Goal: Information Seeking & Learning: Compare options

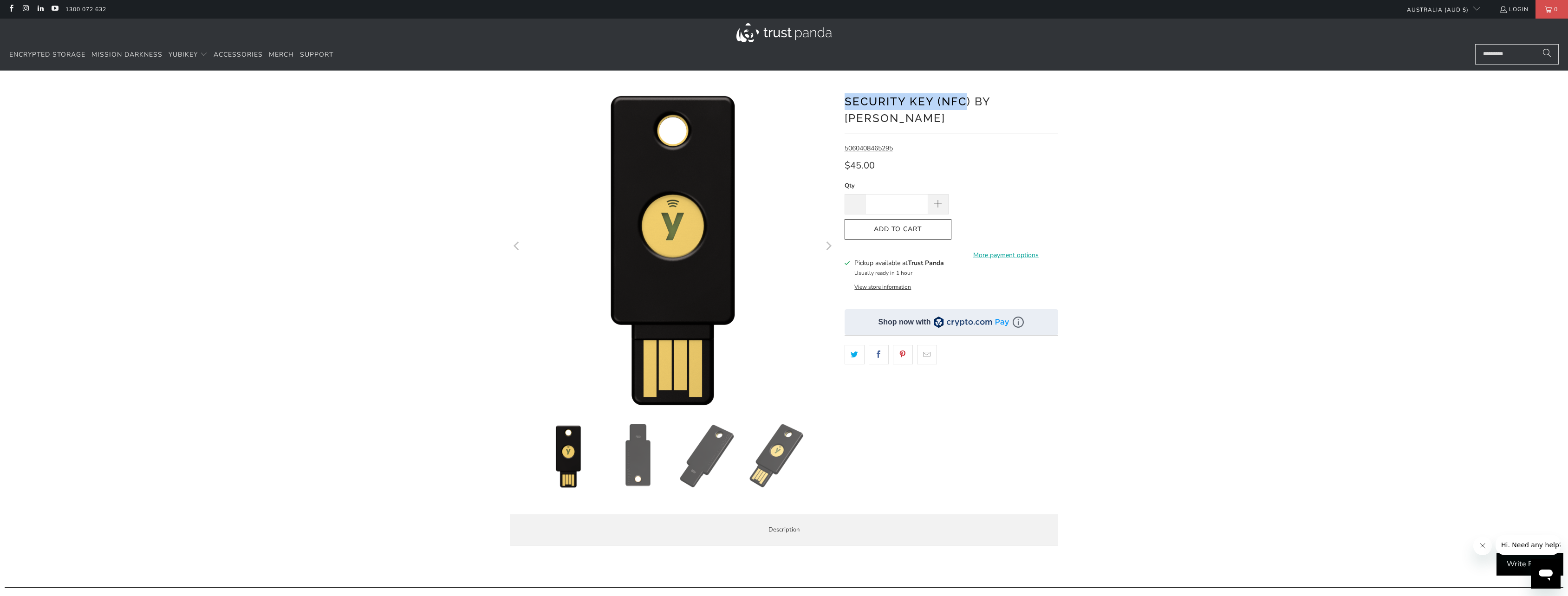
drag, startPoint x: 967, startPoint y: 101, endPoint x: 842, endPoint y: 103, distance: 125.0
click at [842, 103] on div at bounding box center [784, 319] width 557 height 469
copy h1 "Security Key (NFC"
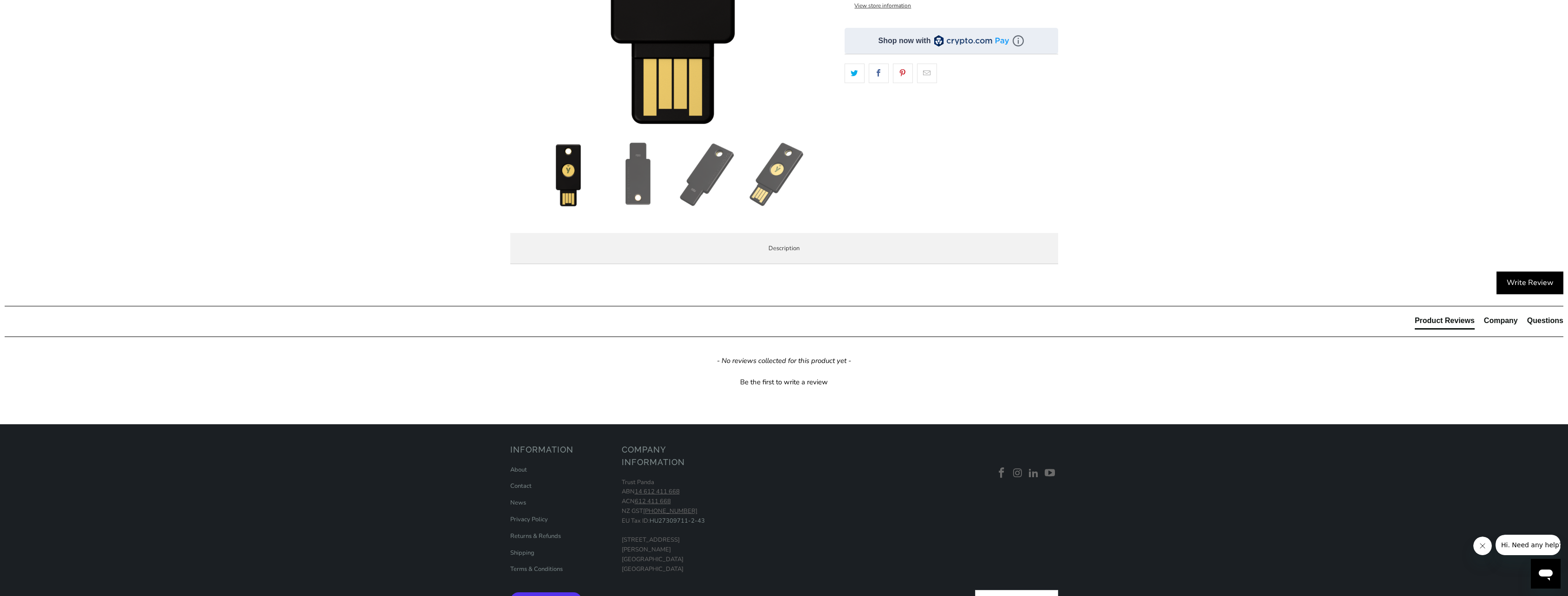
scroll to position [371, 0]
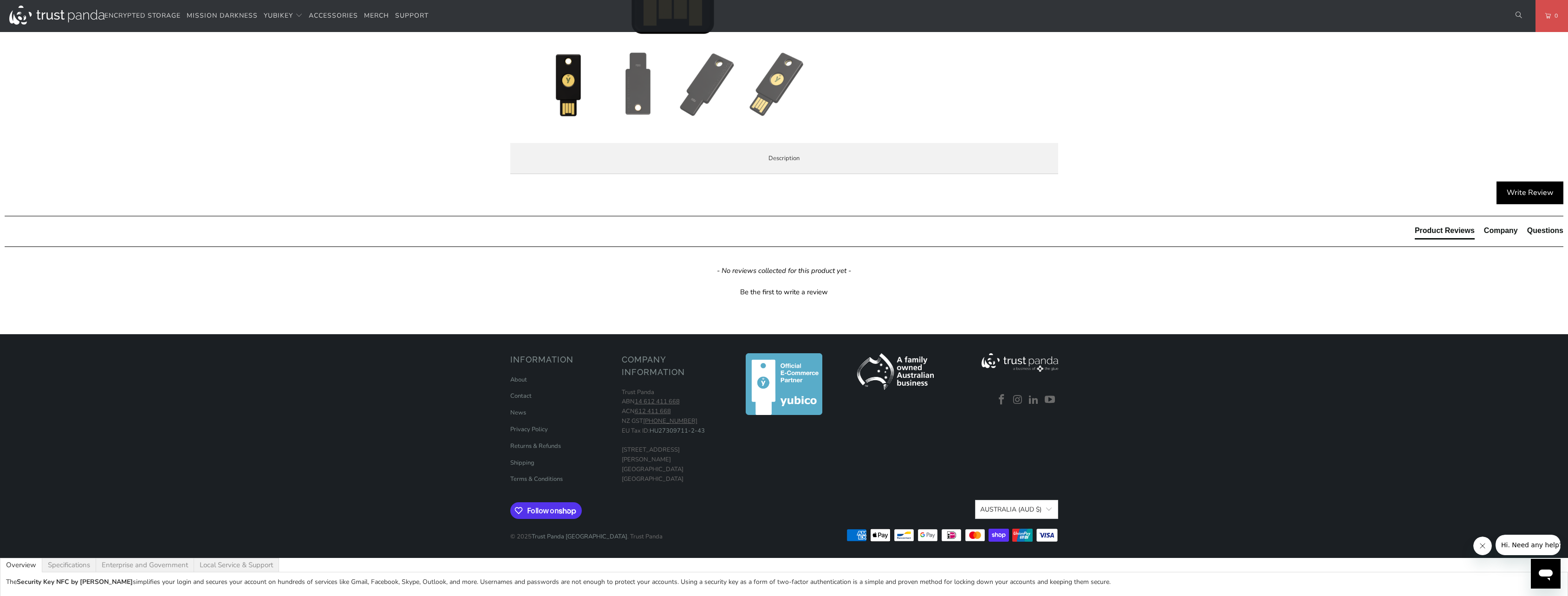
drag, startPoint x: 708, startPoint y: 321, endPoint x: 578, endPoint y: 317, distance: 130.1
click at [0, 0] on li "Use the same asymmetric cryptography and strong security used by individuals at…" at bounding box center [0, 0] width 0 height 0
drag, startPoint x: 578, startPoint y: 317, endPoint x: 629, endPoint y: 315, distance: 51.0
click at [0, 0] on li "Use the same asymmetric cryptography and strong security used by individuals at…" at bounding box center [0, 0] width 0 height 0
drag, startPoint x: 621, startPoint y: 315, endPoint x: 839, endPoint y: 320, distance: 218.1
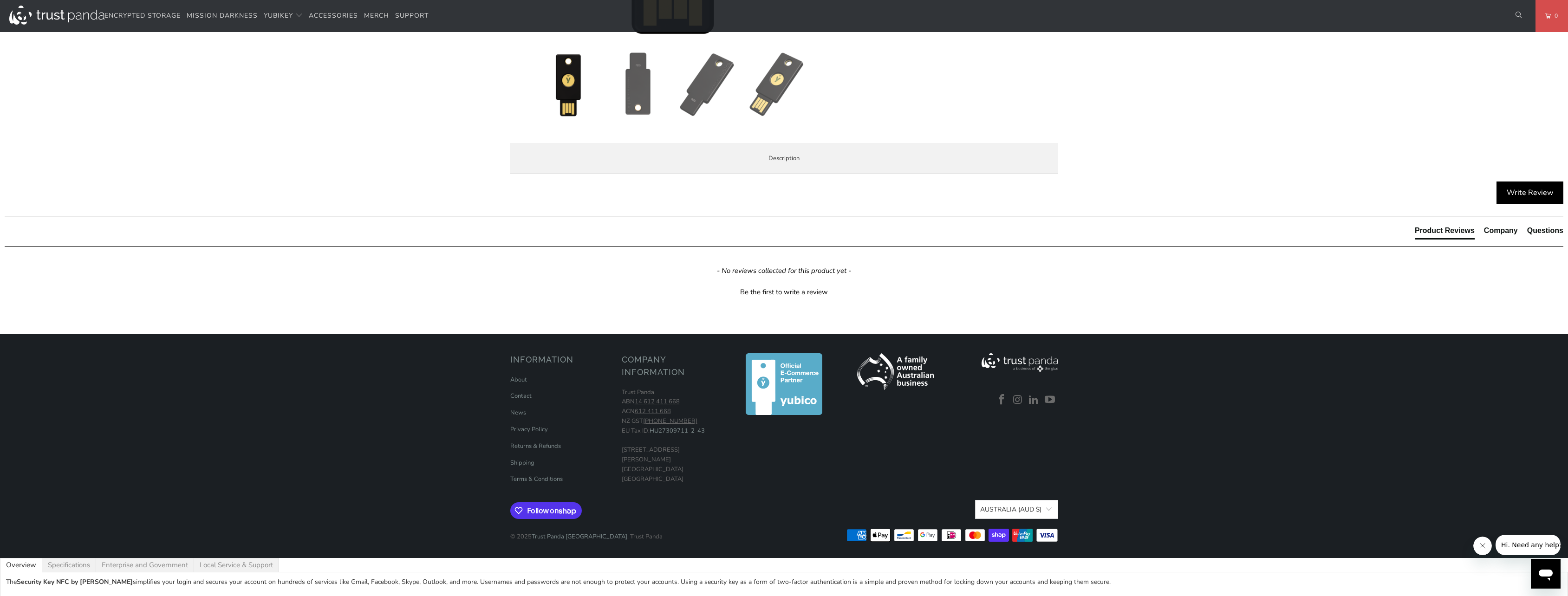
click at [0, 0] on li "Use the same asymmetric cryptography and strong security used by individuals at…" at bounding box center [0, 0] width 0 height 0
drag, startPoint x: 839, startPoint y: 320, endPoint x: 856, endPoint y: 322, distance: 17.1
click at [0, 0] on li "Use the same asymmetric cryptography and strong security used by individuals at…" at bounding box center [0, 0] width 0 height 0
drag, startPoint x: 636, startPoint y: 327, endPoint x: 686, endPoint y: 326, distance: 50.0
click at [0, 0] on li "Use the same asymmetric cryptography and strong security used by individuals at…" at bounding box center [0, 0] width 0 height 0
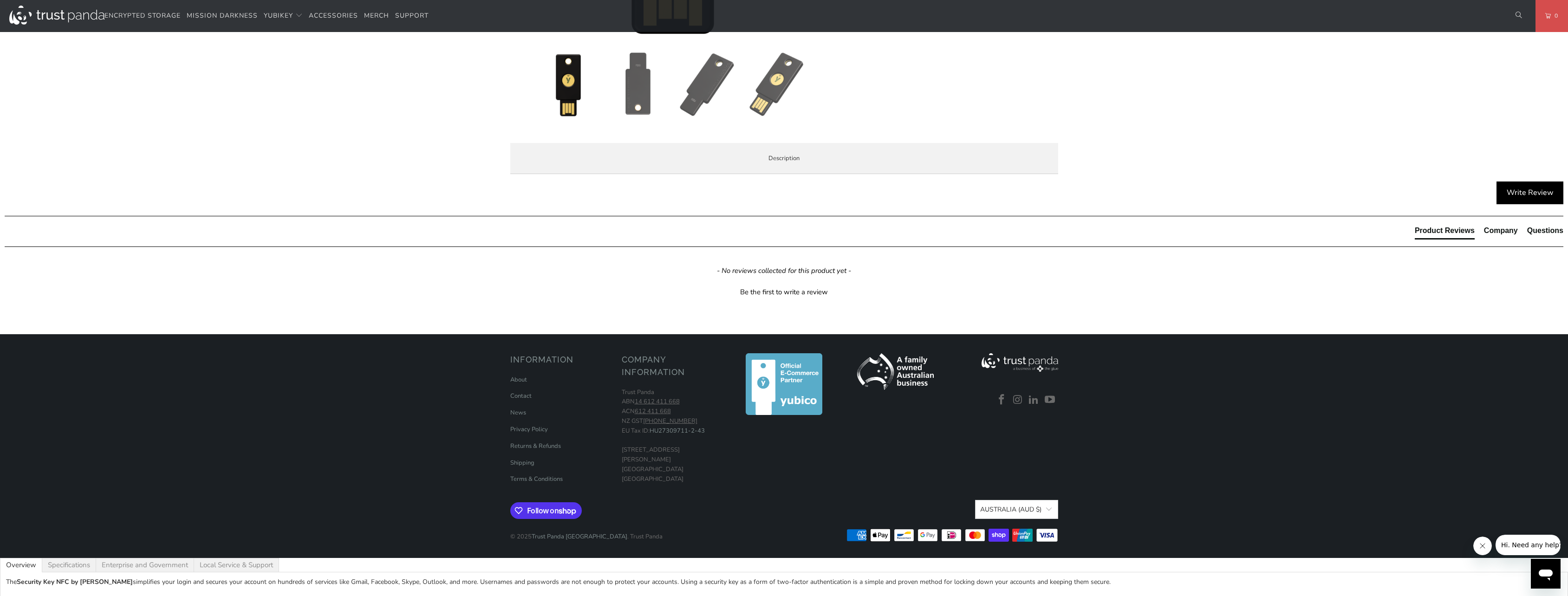
drag, startPoint x: 686, startPoint y: 326, endPoint x: 707, endPoint y: 326, distance: 21.0
click at [0, 0] on li "Use the same asymmetric cryptography and strong security used by individuals at…" at bounding box center [0, 0] width 0 height 0
drag, startPoint x: 702, startPoint y: 326, endPoint x: 765, endPoint y: 324, distance: 63.0
click at [0, 0] on li "Use the same asymmetric cryptography and strong security used by individuals at…" at bounding box center [0, 0] width 0 height 0
drag, startPoint x: 765, startPoint y: 324, endPoint x: 770, endPoint y: 325, distance: 5.1
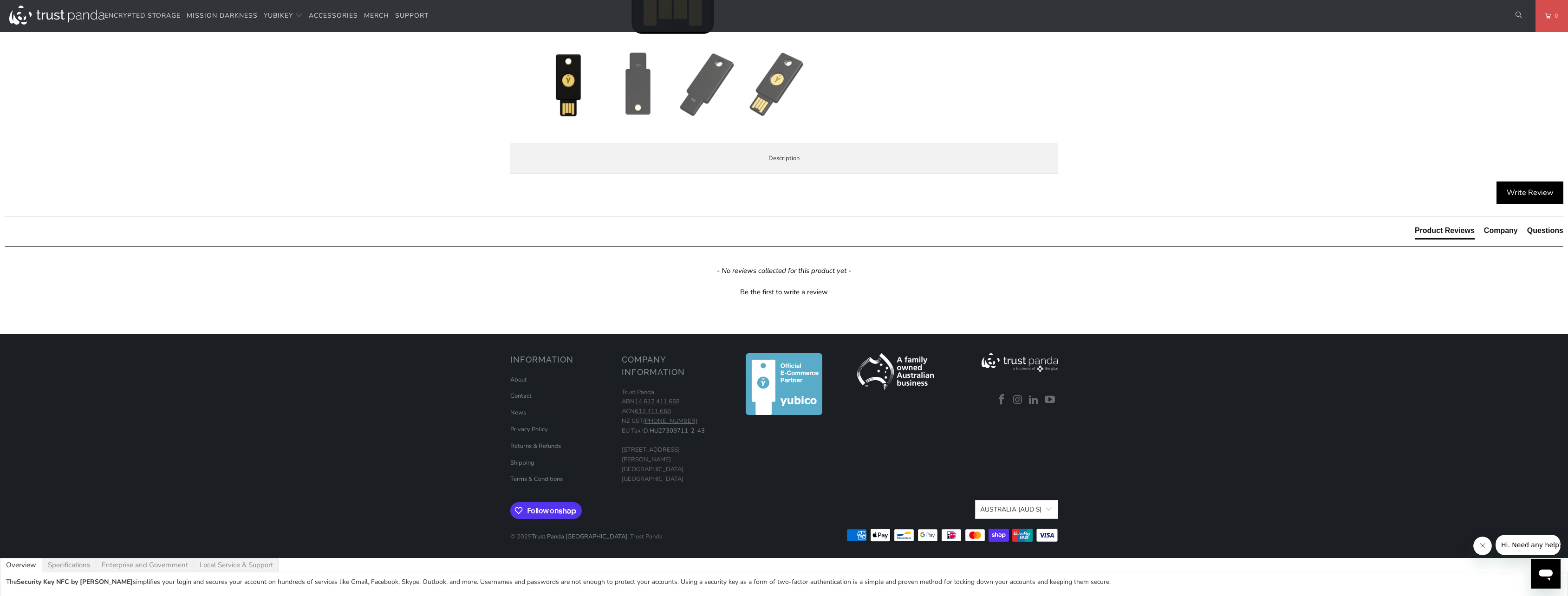
click at [0, 0] on li "Use the same asymmetric cryptography and strong security used by individuals at…" at bounding box center [0, 0] width 0 height 0
drag, startPoint x: 770, startPoint y: 326, endPoint x: 813, endPoint y: 325, distance: 43.0
click at [0, 0] on li "Use the same asymmetric cryptography and strong security used by individuals at…" at bounding box center [0, 0] width 0 height 0
drag, startPoint x: 813, startPoint y: 325, endPoint x: 821, endPoint y: 325, distance: 8.0
click at [0, 0] on li "Use the same asymmetric cryptography and strong security used by individuals at…" at bounding box center [0, 0] width 0 height 0
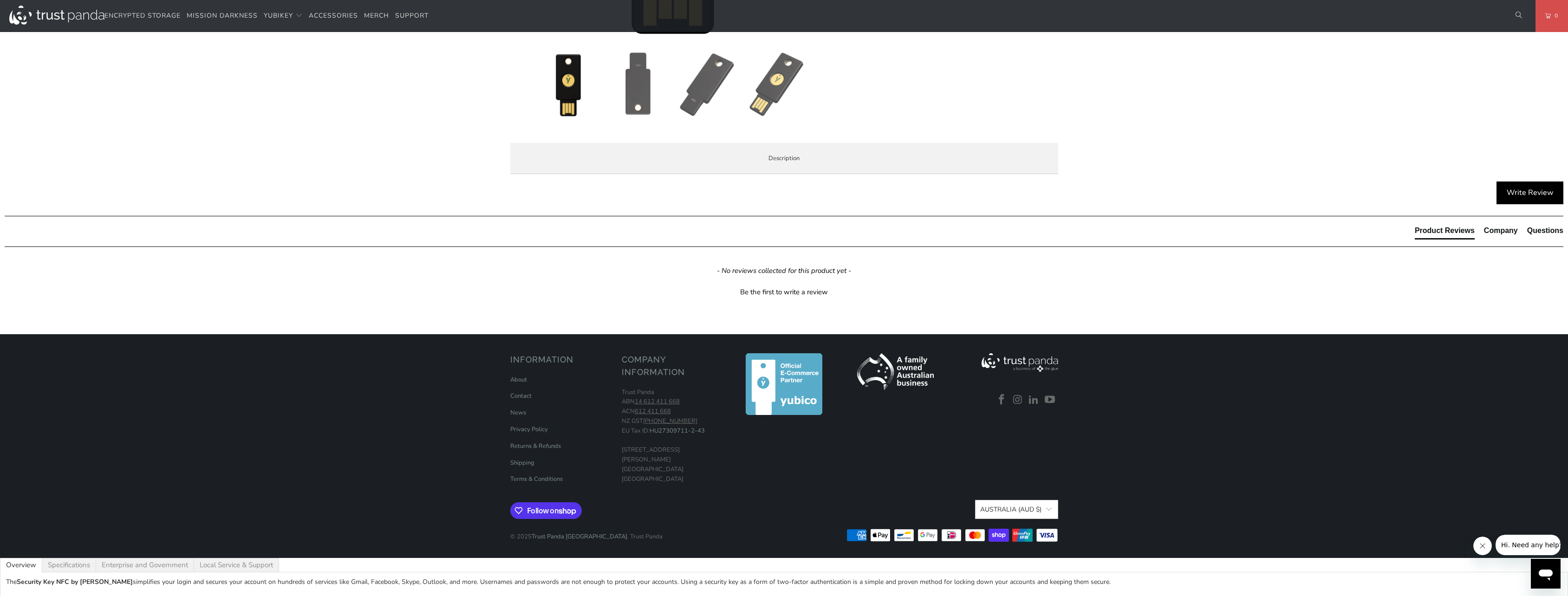
drag, startPoint x: 820, startPoint y: 325, endPoint x: 769, endPoint y: 325, distance: 51.0
click at [0, 0] on li "Use the same asymmetric cryptography and strong security used by individuals at…" at bounding box center [0, 0] width 0 height 0
drag, startPoint x: 769, startPoint y: 325, endPoint x: 839, endPoint y: 328, distance: 70.1
click at [0, 0] on li "Use the same asymmetric cryptography and strong security used by individuals at…" at bounding box center [0, 0] width 0 height 0
click at [0, 0] on div "Overview Specifications Enterprise and Government Local Service & Support Overv…" at bounding box center [0, 0] width 0 height 0
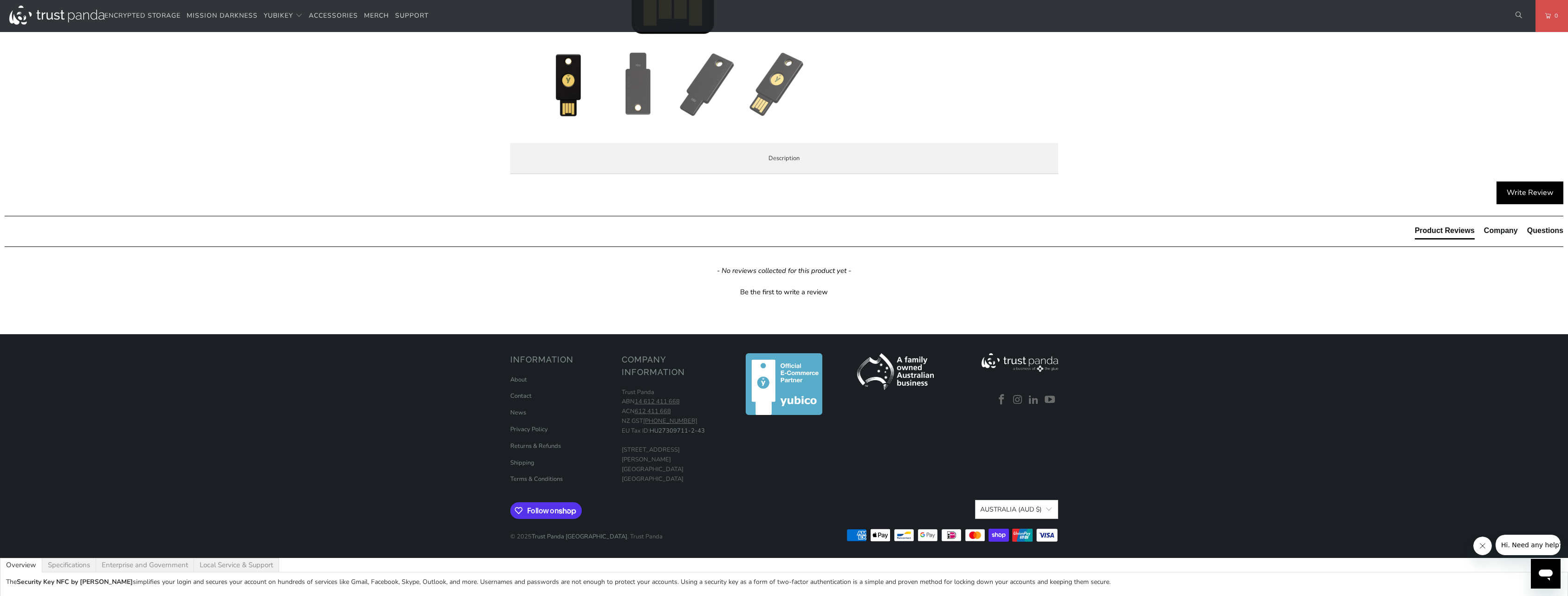
click at [0, 0] on li "Specifications" at bounding box center [0, 0] width 0 height 0
click at [0, 0] on span "Enterprise and Government" at bounding box center [0, 0] width 0 height 0
click at [0, 0] on span "Specifications" at bounding box center [0, 0] width 0 height 0
click at [0, 0] on span "Overview" at bounding box center [0, 0] width 0 height 0
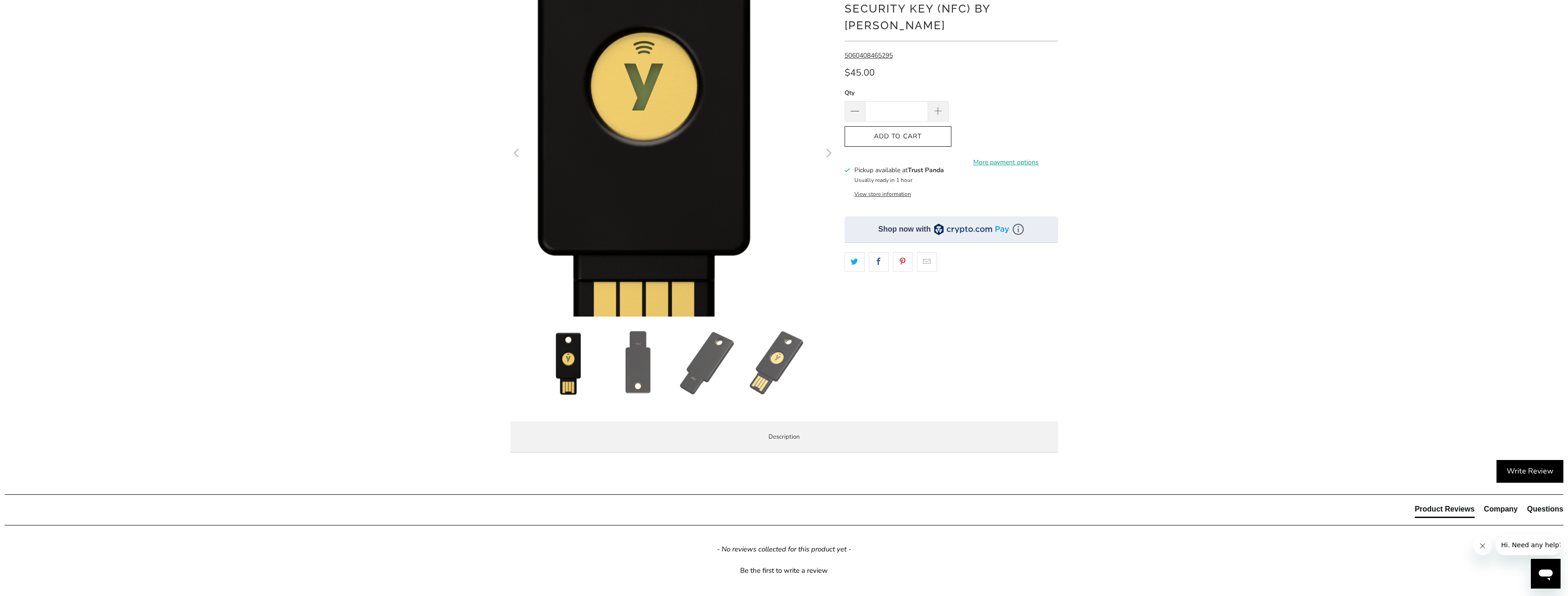
scroll to position [0, 0]
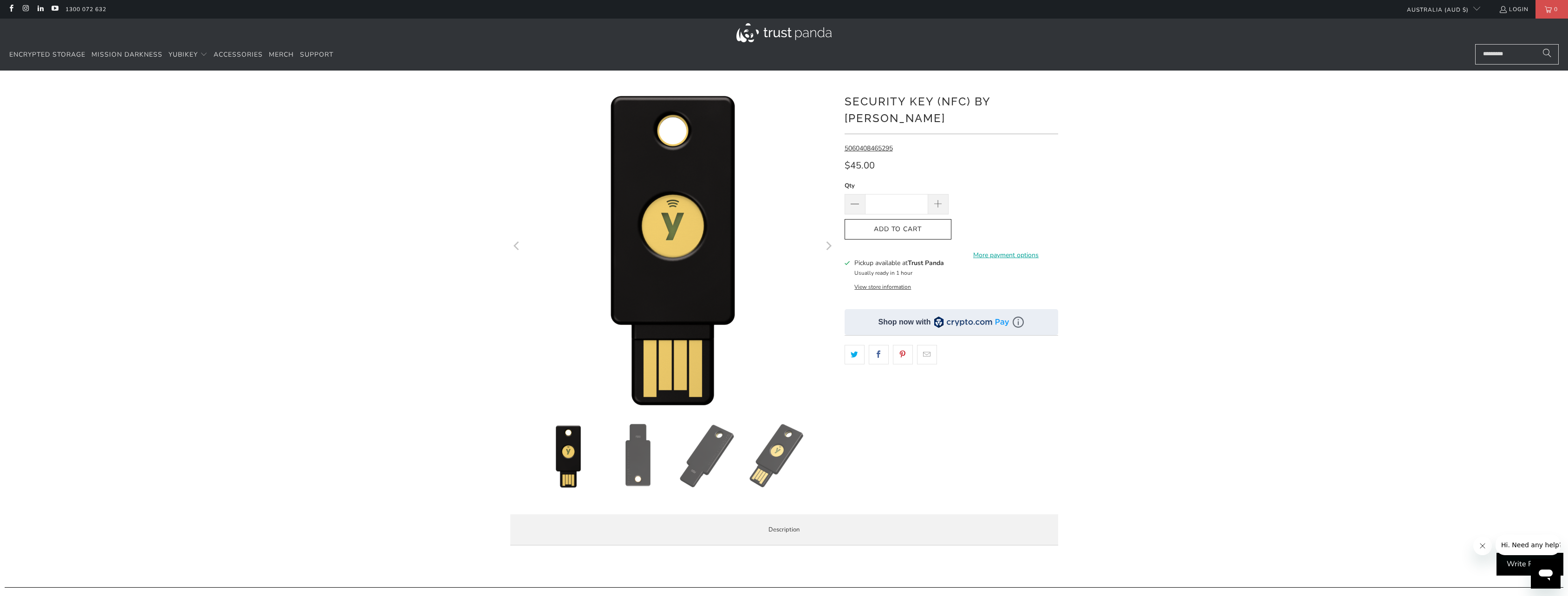
click at [1115, 144] on div "*" at bounding box center [784, 319] width 1568 height 469
drag, startPoint x: 887, startPoint y: 83, endPoint x: 875, endPoint y: 82, distance: 12.0
click at [875, 82] on div at bounding box center [784, 77] width 1568 height 14
drag, startPoint x: 368, startPoint y: 83, endPoint x: 341, endPoint y: 85, distance: 27.1
click at [341, 85] on div "*" at bounding box center [784, 319] width 1568 height 469
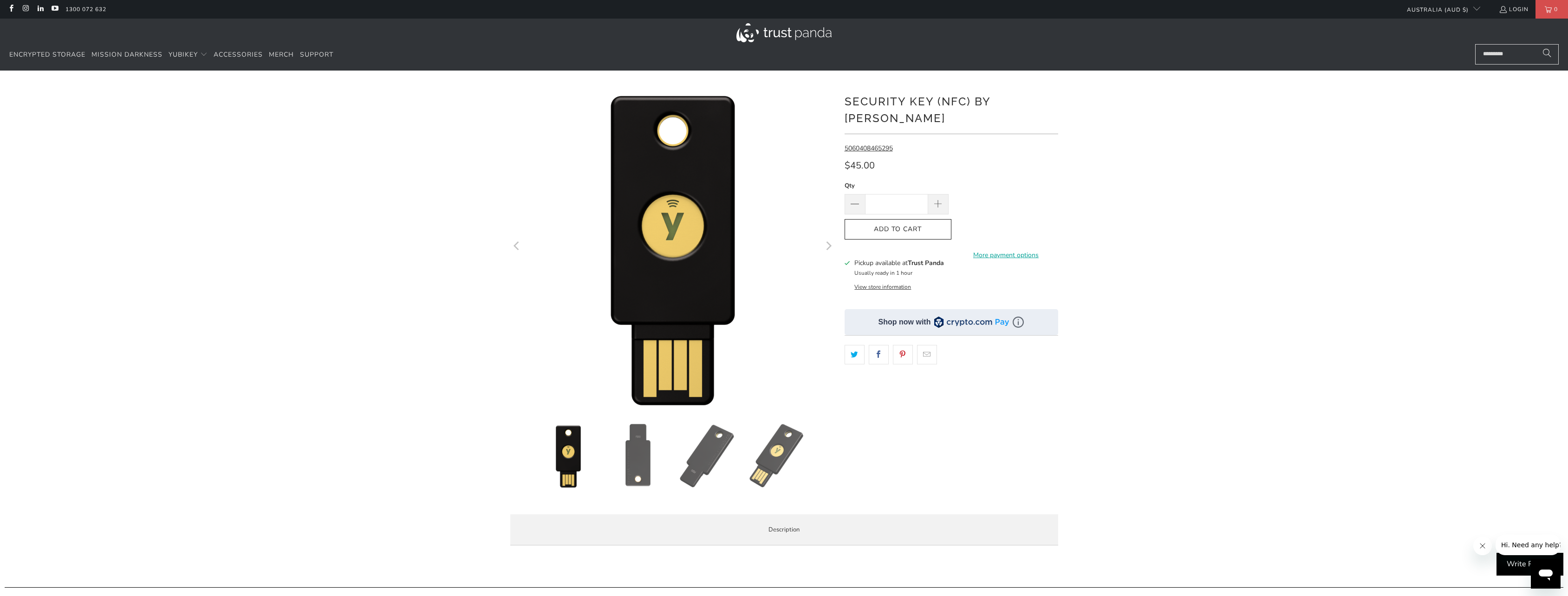
drag, startPoint x: 397, startPoint y: 86, endPoint x: 379, endPoint y: 88, distance: 18.1
click at [379, 88] on div "*" at bounding box center [784, 319] width 1568 height 469
click at [523, 86] on button "Previous" at bounding box center [517, 247] width 15 height 325
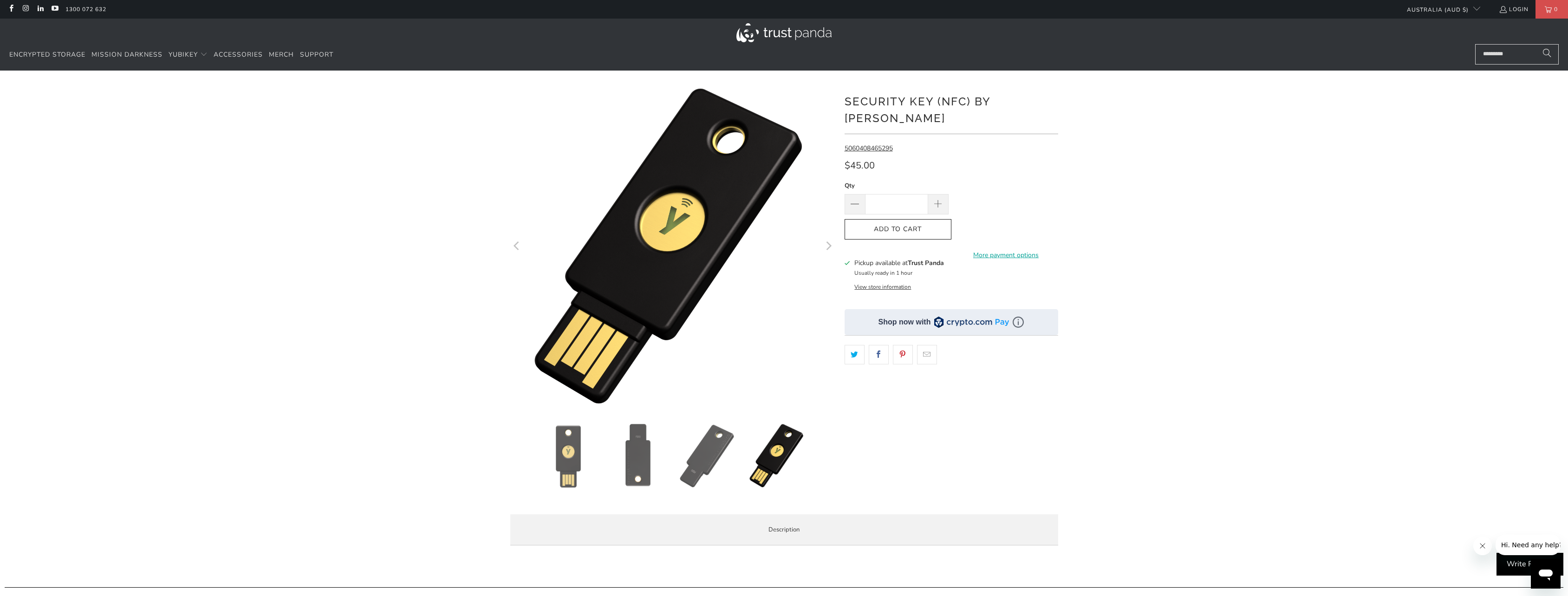
drag, startPoint x: 523, startPoint y: 86, endPoint x: 430, endPoint y: 107, distance: 95.3
click at [430, 107] on div "*" at bounding box center [784, 319] width 1568 height 469
click at [1326, 207] on div "*" at bounding box center [784, 319] width 1568 height 469
drag, startPoint x: 1322, startPoint y: 205, endPoint x: 1277, endPoint y: 183, distance: 50.1
click at [1277, 183] on div "*" at bounding box center [784, 319] width 1568 height 469
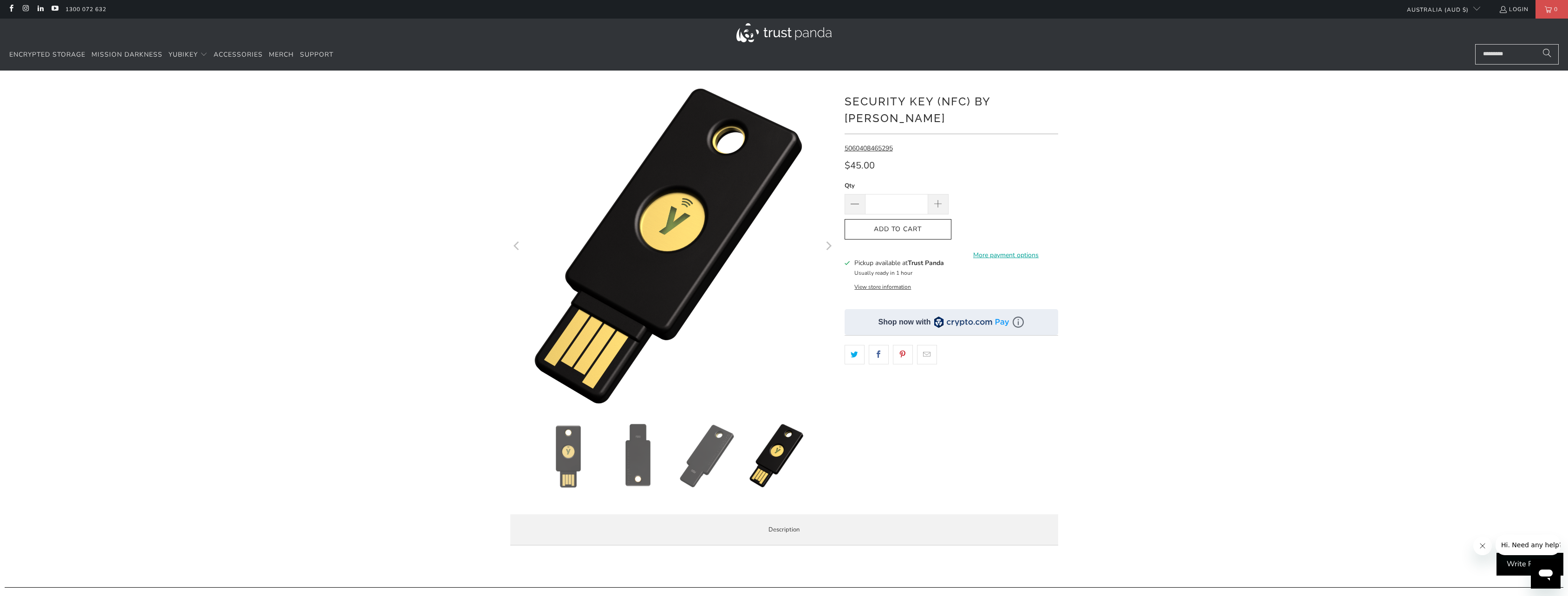
click at [1335, 463] on div "*" at bounding box center [784, 319] width 1568 height 469
click at [1325, 461] on div "*" at bounding box center [784, 319] width 1568 height 469
drag, startPoint x: 1291, startPoint y: 262, endPoint x: 1253, endPoint y: 208, distance: 66.0
click at [1253, 208] on div "*" at bounding box center [784, 319] width 1568 height 469
click at [1242, 102] on div "*" at bounding box center [784, 319] width 1568 height 469
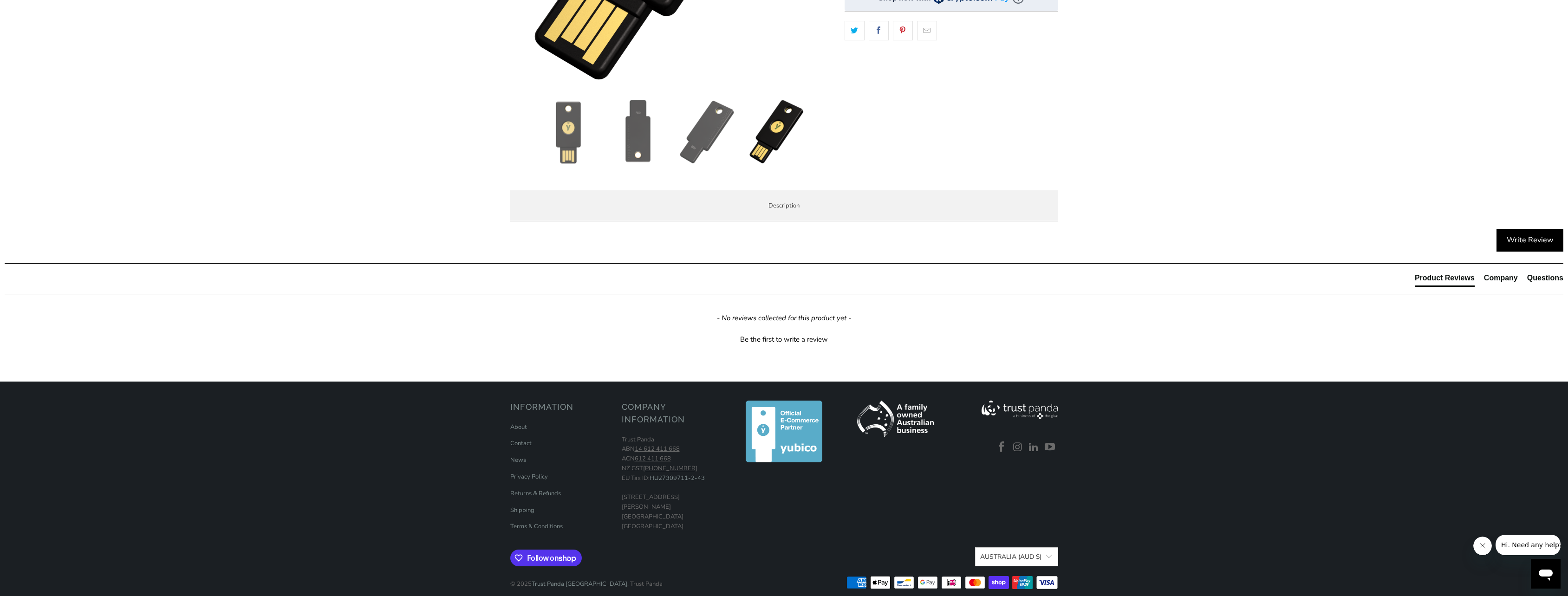
scroll to position [325, 0]
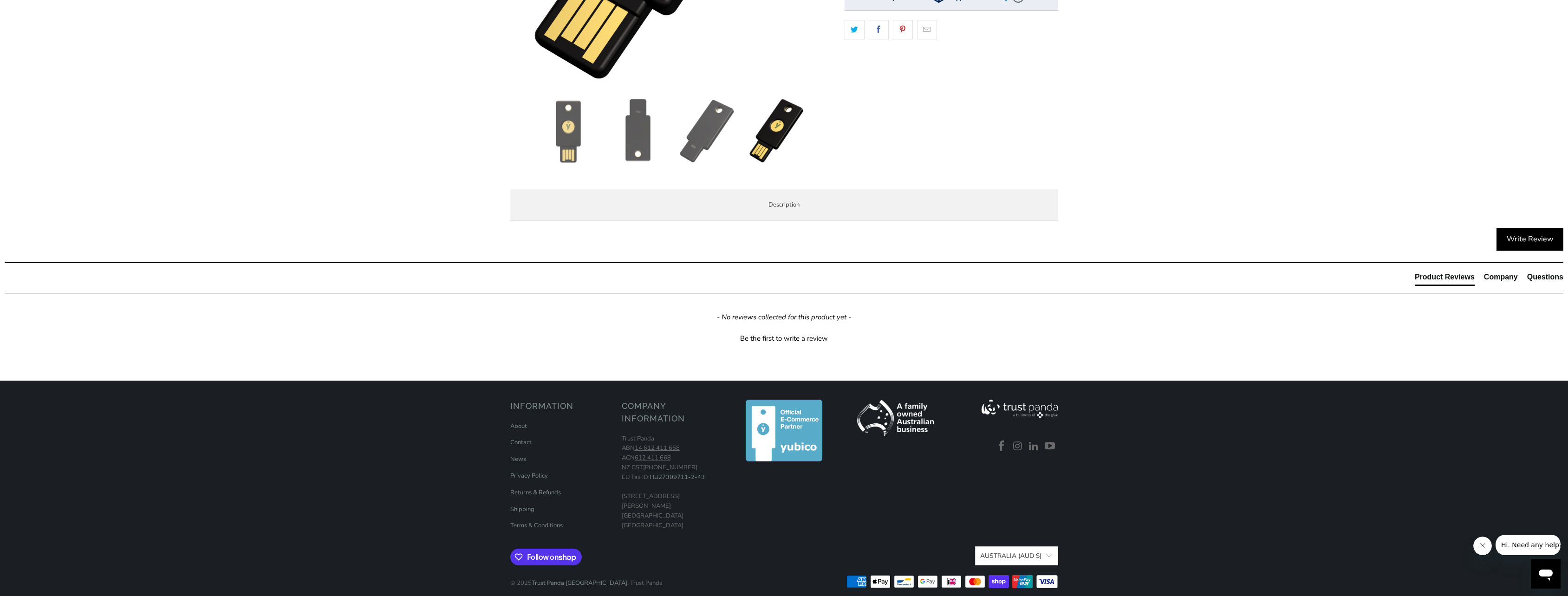
click at [0, 0] on span "Enterprise and Government" at bounding box center [0, 0] width 0 height 0
click at [0, 0] on span "Overview" at bounding box center [0, 0] width 0 height 0
click at [0, 0] on div "The Security Key NFC by Yubico simplifies your login and secures your account o…" at bounding box center [0, 0] width 0 height 0
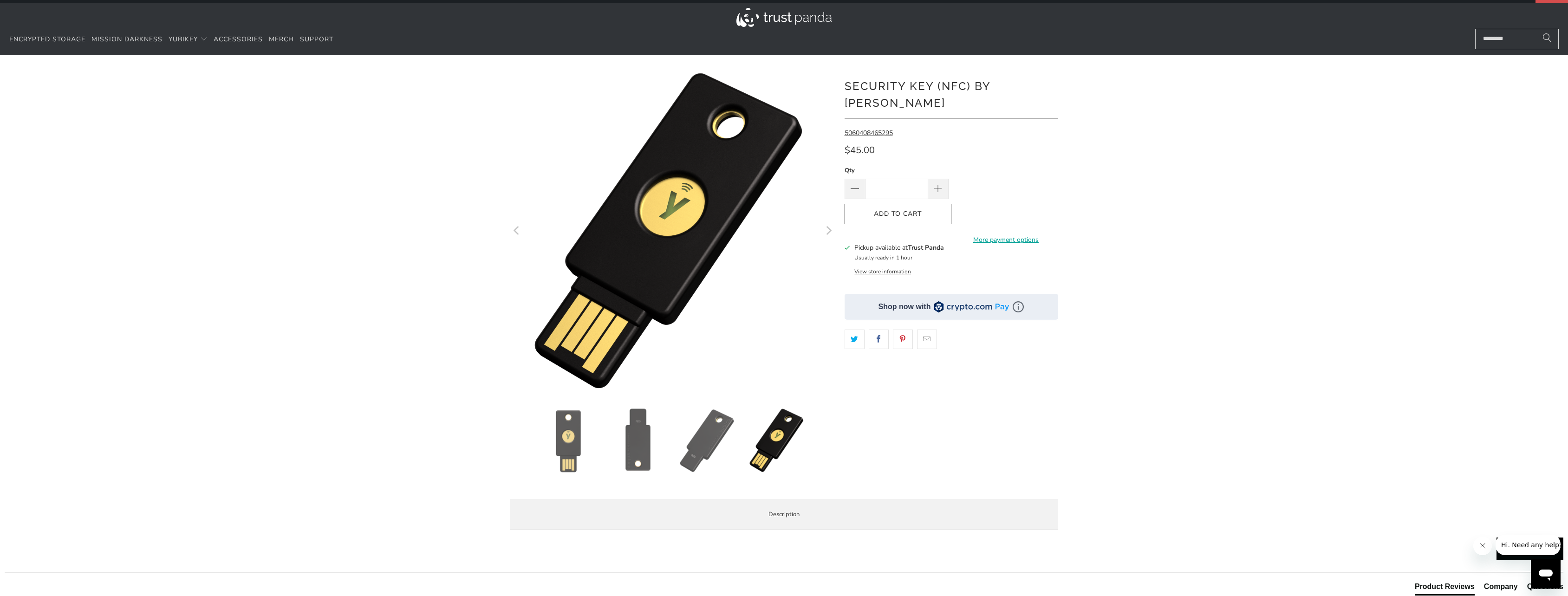
scroll to position [0, 0]
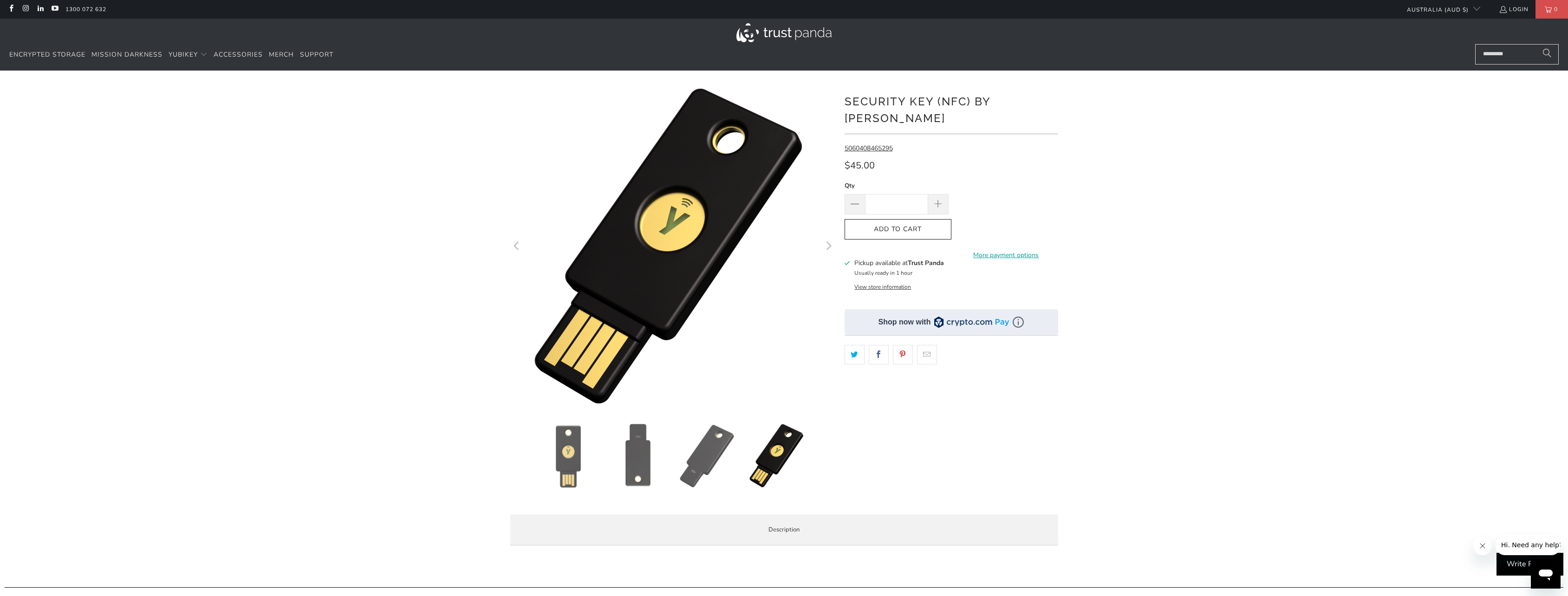
click at [325, 195] on div "*" at bounding box center [784, 319] width 1568 height 469
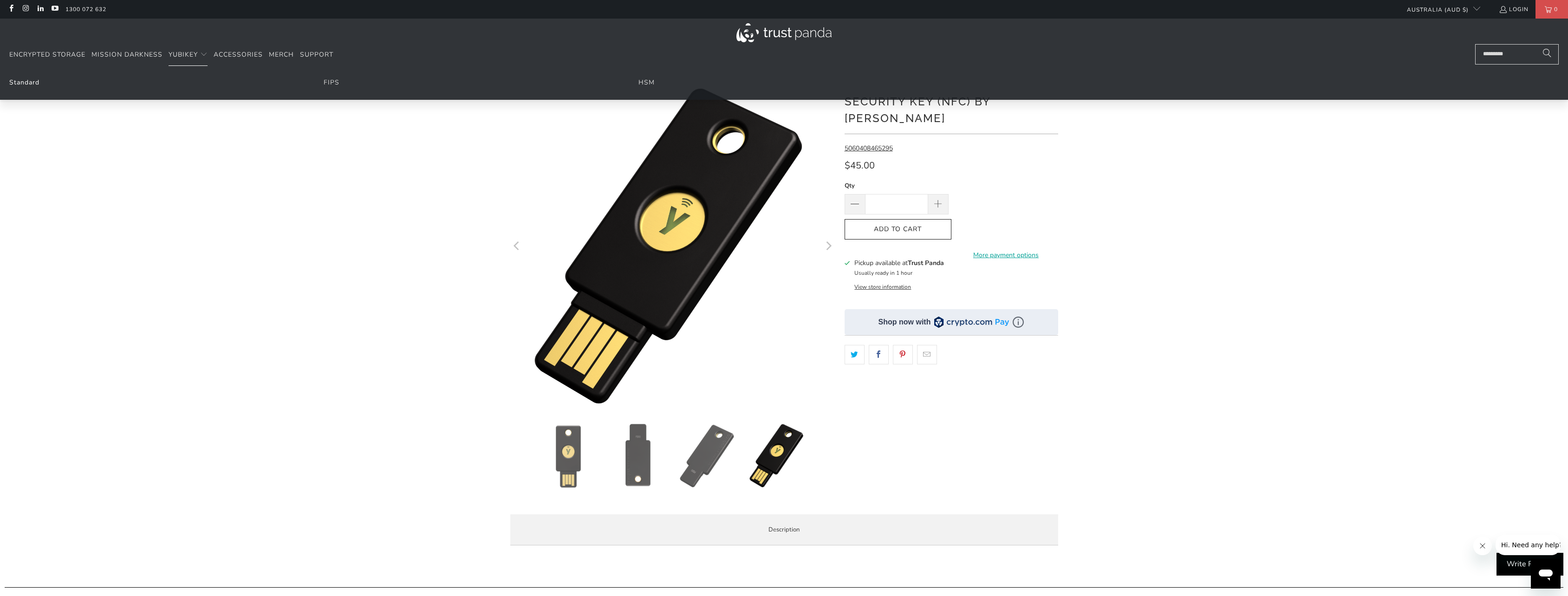
click at [27, 82] on link "Standard" at bounding box center [24, 82] width 30 height 9
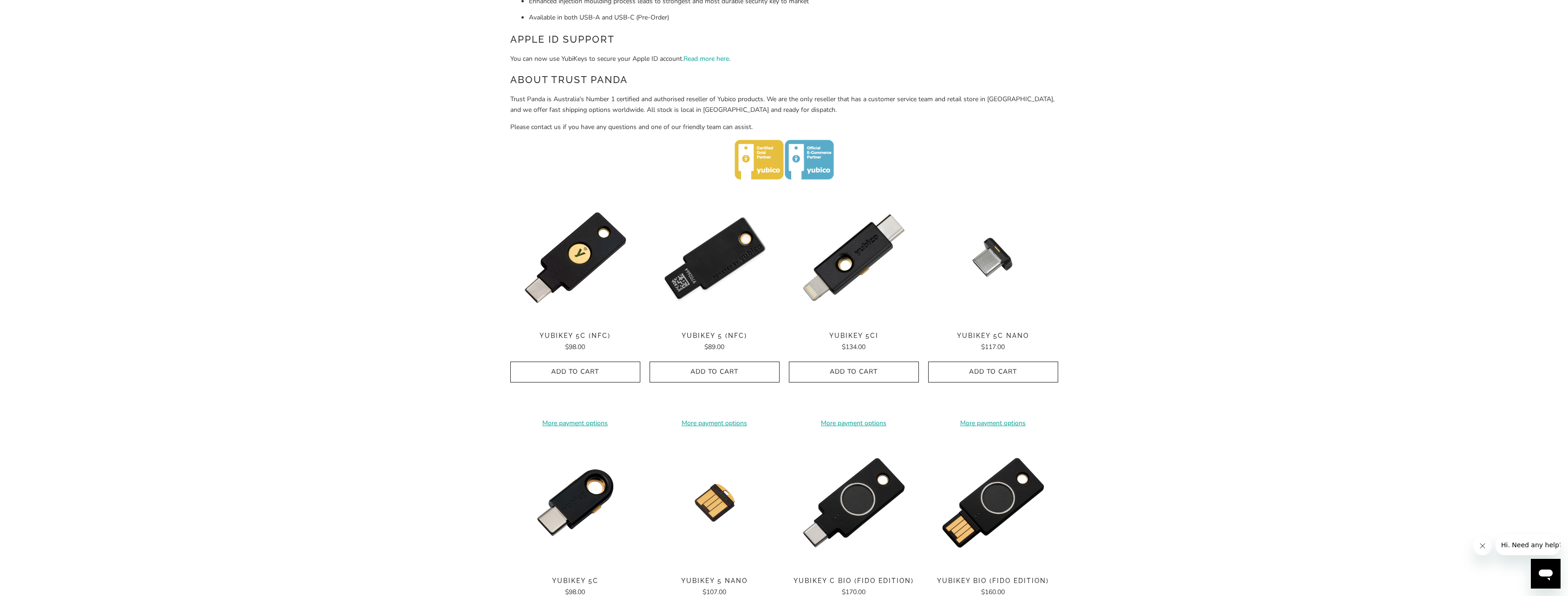
scroll to position [371, 0]
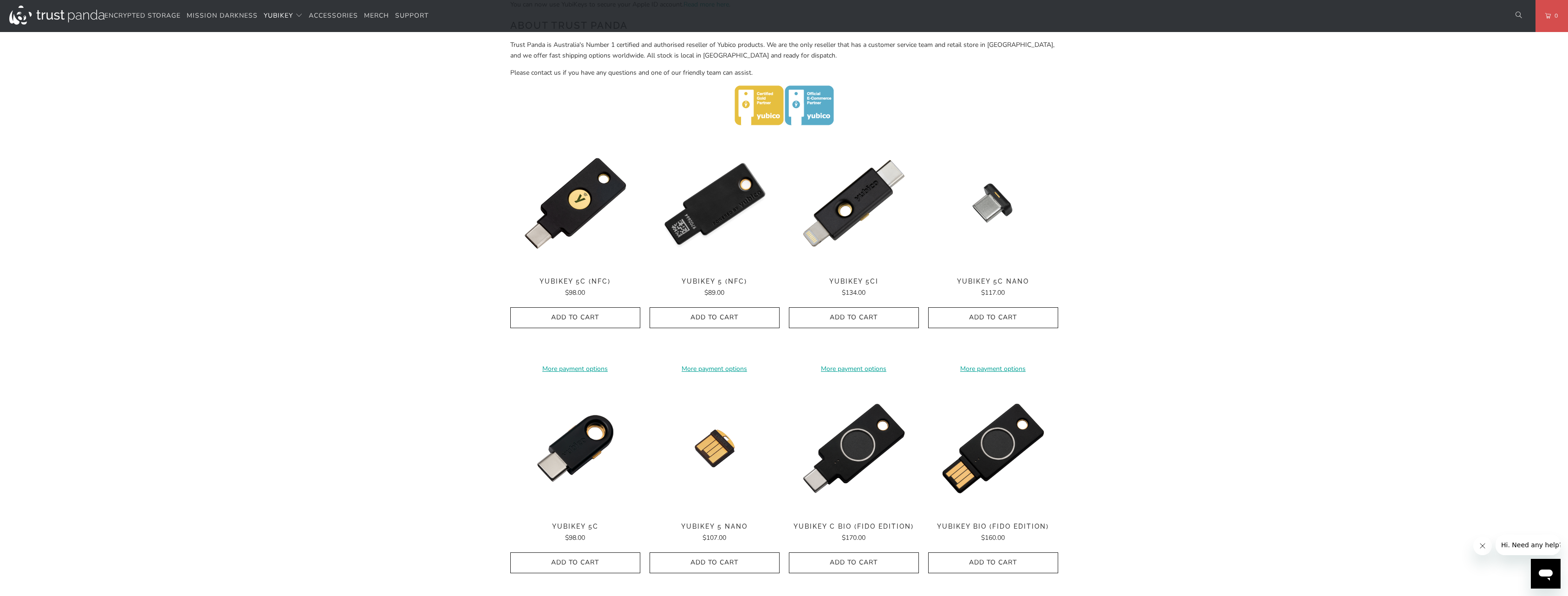
click at [728, 209] on img at bounding box center [715, 203] width 130 height 130
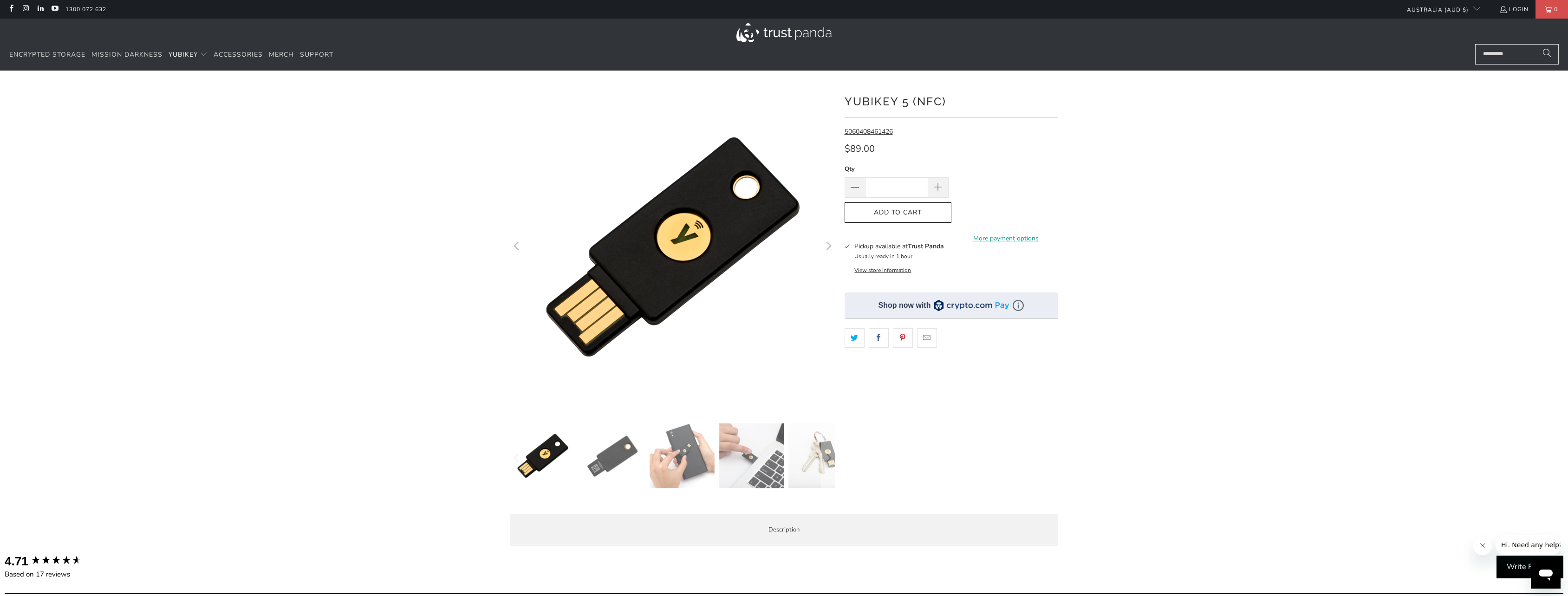
click at [1307, 186] on div at bounding box center [784, 319] width 1568 height 469
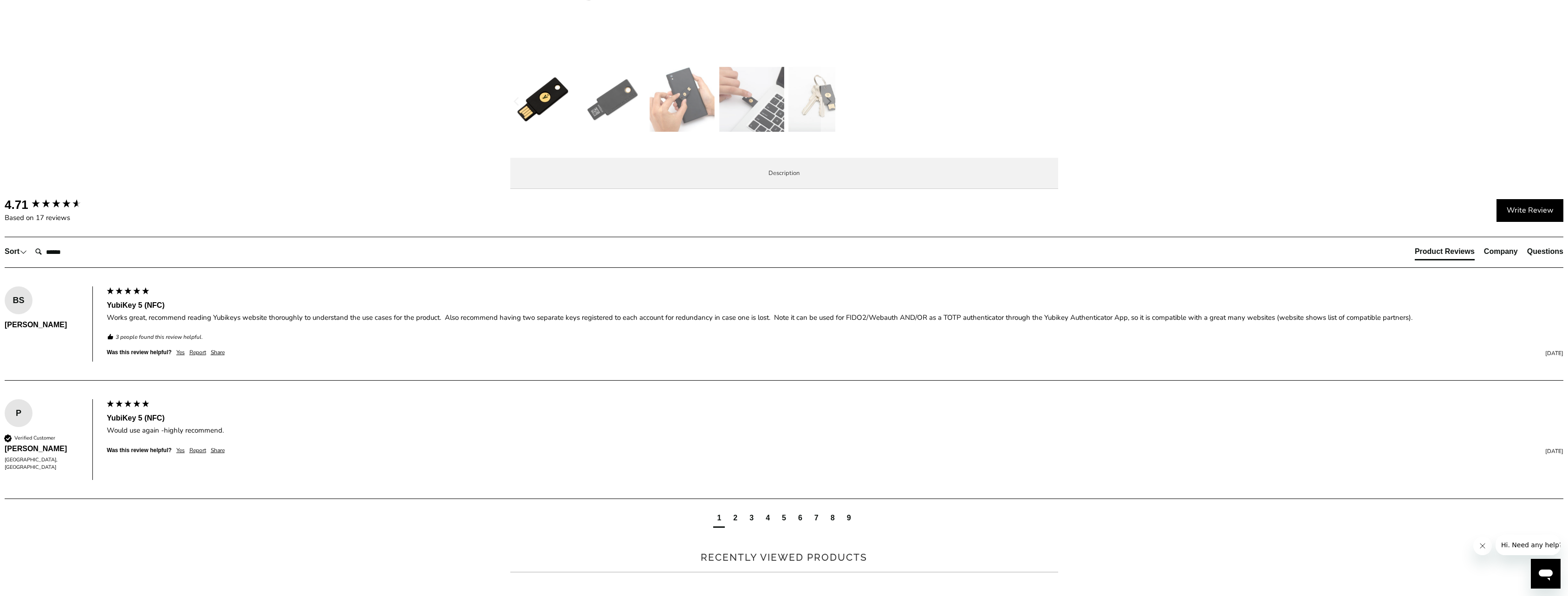
scroll to position [418, 0]
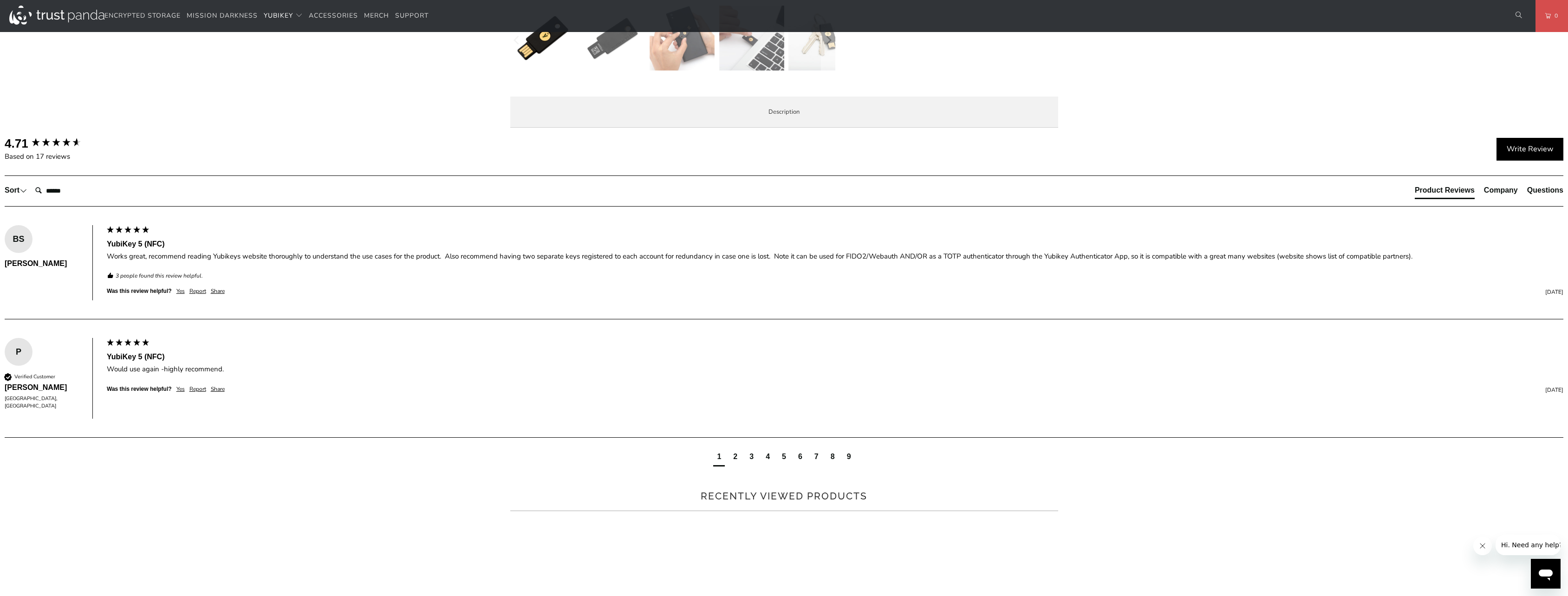
click at [0, 0] on p "The YubiKey 5 NFC is the #1 security key that works with more online services a…" at bounding box center [0, 0] width 0 height 0
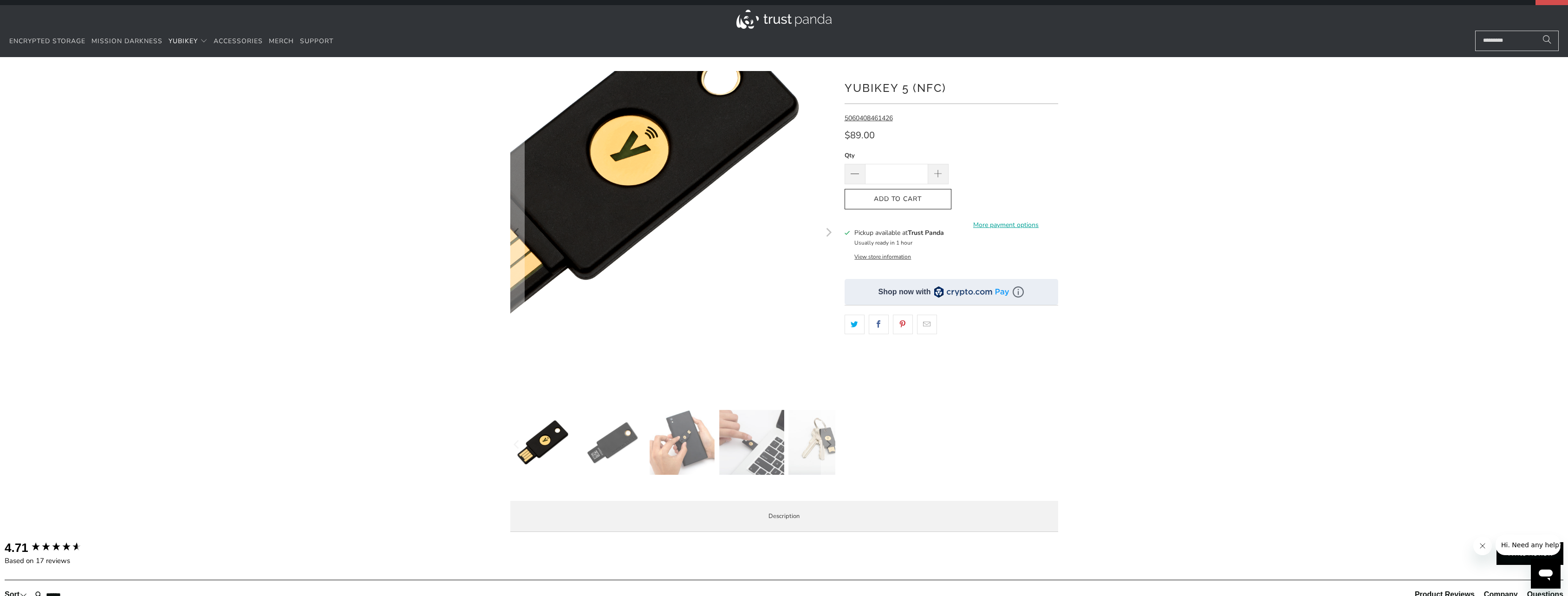
scroll to position [0, 0]
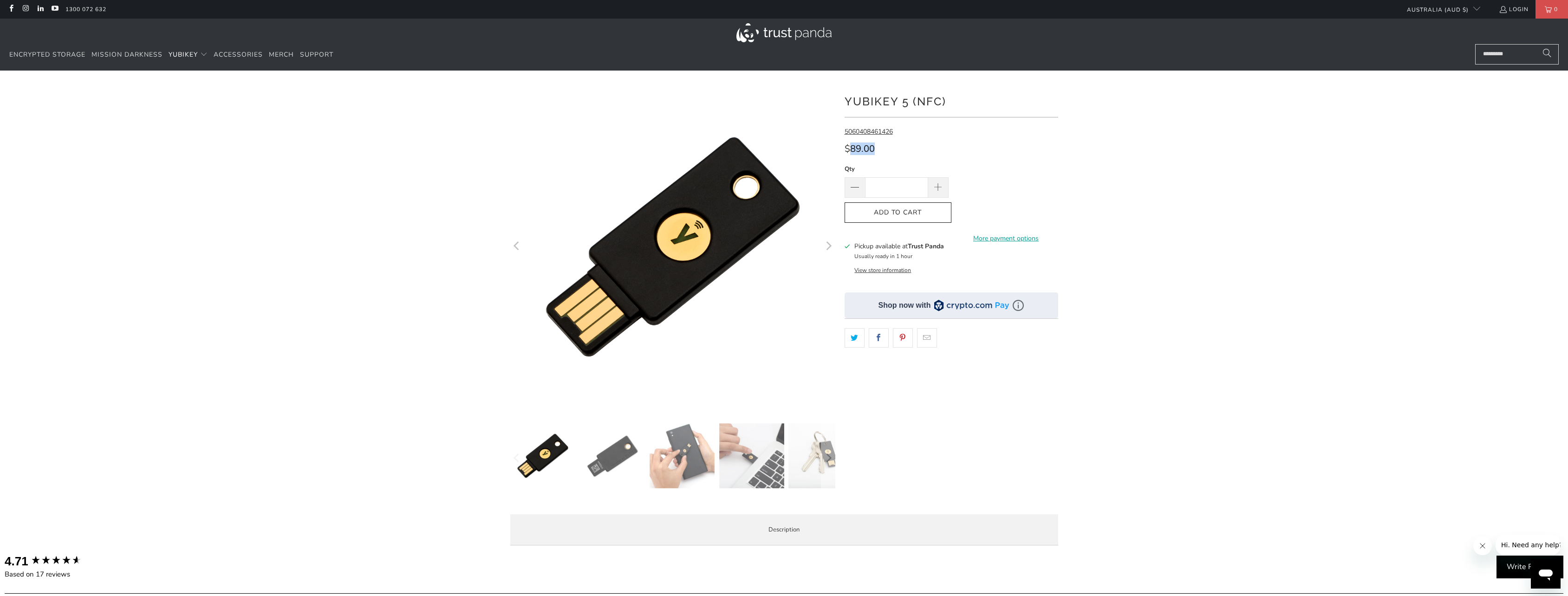
drag, startPoint x: 889, startPoint y: 153, endPoint x: 850, endPoint y: 151, distance: 39.1
click at [850, 151] on div "$89.00" at bounding box center [951, 151] width 214 height 15
copy span "89.00"
click at [1231, 247] on div at bounding box center [784, 319] width 1568 height 469
click at [1185, 203] on div at bounding box center [784, 319] width 1568 height 469
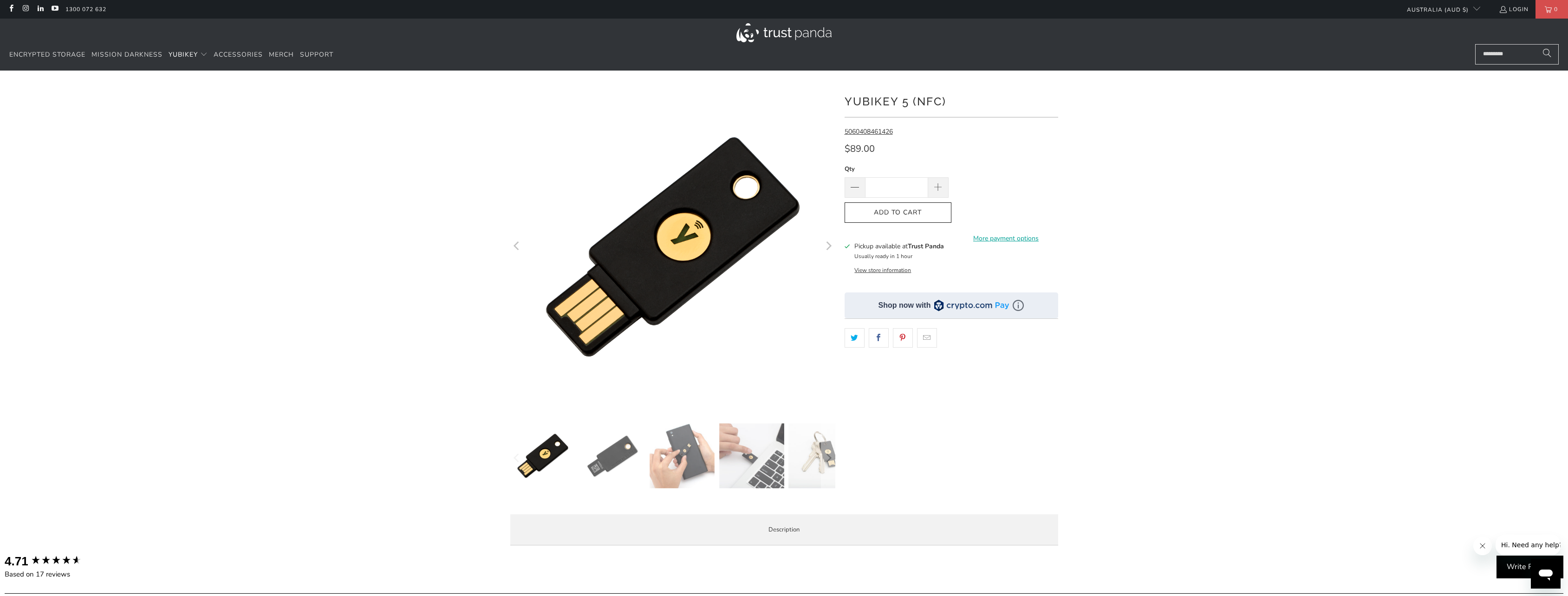
drag, startPoint x: 1185, startPoint y: 203, endPoint x: 1166, endPoint y: 172, distance: 36.4
click at [1166, 172] on div at bounding box center [784, 319] width 1568 height 469
drag, startPoint x: 1164, startPoint y: 171, endPoint x: 1124, endPoint y: 152, distance: 44.3
click at [1124, 152] on div at bounding box center [784, 319] width 1568 height 469
drag, startPoint x: 1133, startPoint y: 153, endPoint x: 1101, endPoint y: 135, distance: 36.7
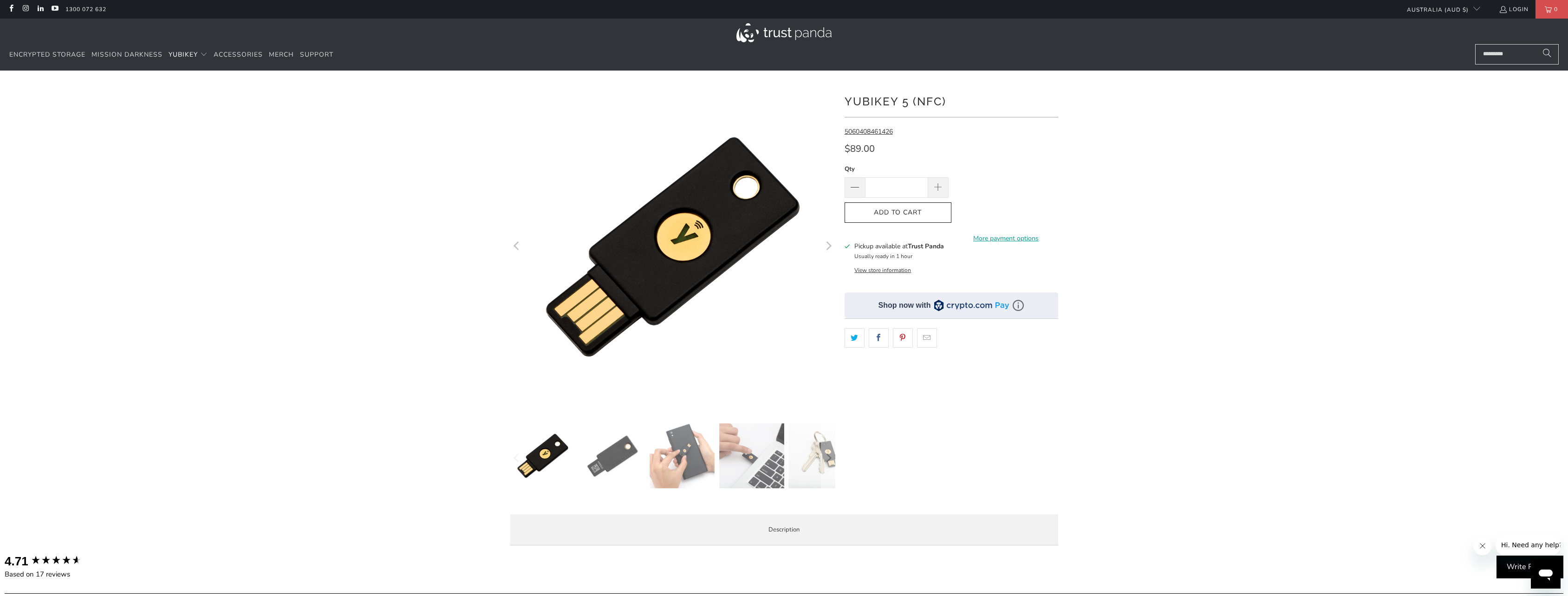
click at [1101, 135] on div at bounding box center [784, 319] width 1568 height 469
drag, startPoint x: 1166, startPoint y: 153, endPoint x: 1108, endPoint y: 144, distance: 58.7
click at [1108, 144] on div at bounding box center [784, 319] width 1568 height 469
drag, startPoint x: 1180, startPoint y: 176, endPoint x: 1126, endPoint y: 157, distance: 57.2
click at [1126, 157] on div at bounding box center [784, 319] width 1568 height 469
